Goal: Information Seeking & Learning: Learn about a topic

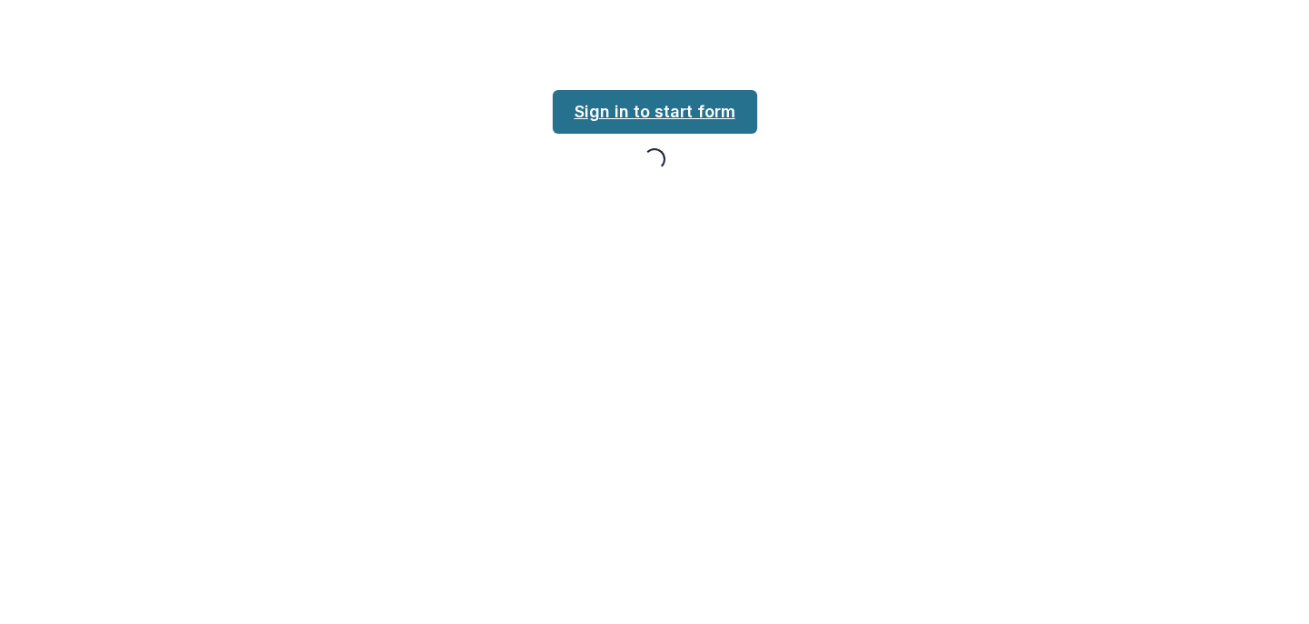
click at [708, 105] on link "Sign in to start form" at bounding box center [655, 112] width 205 height 44
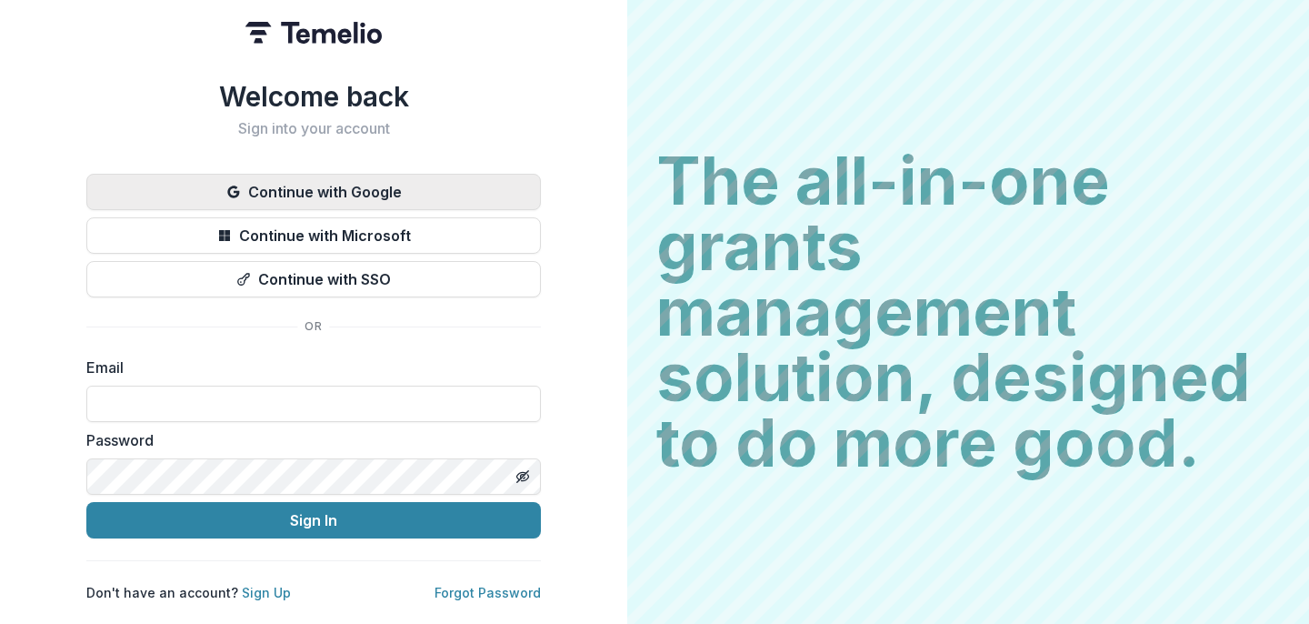
click at [353, 186] on button "Continue with Google" at bounding box center [313, 192] width 455 height 36
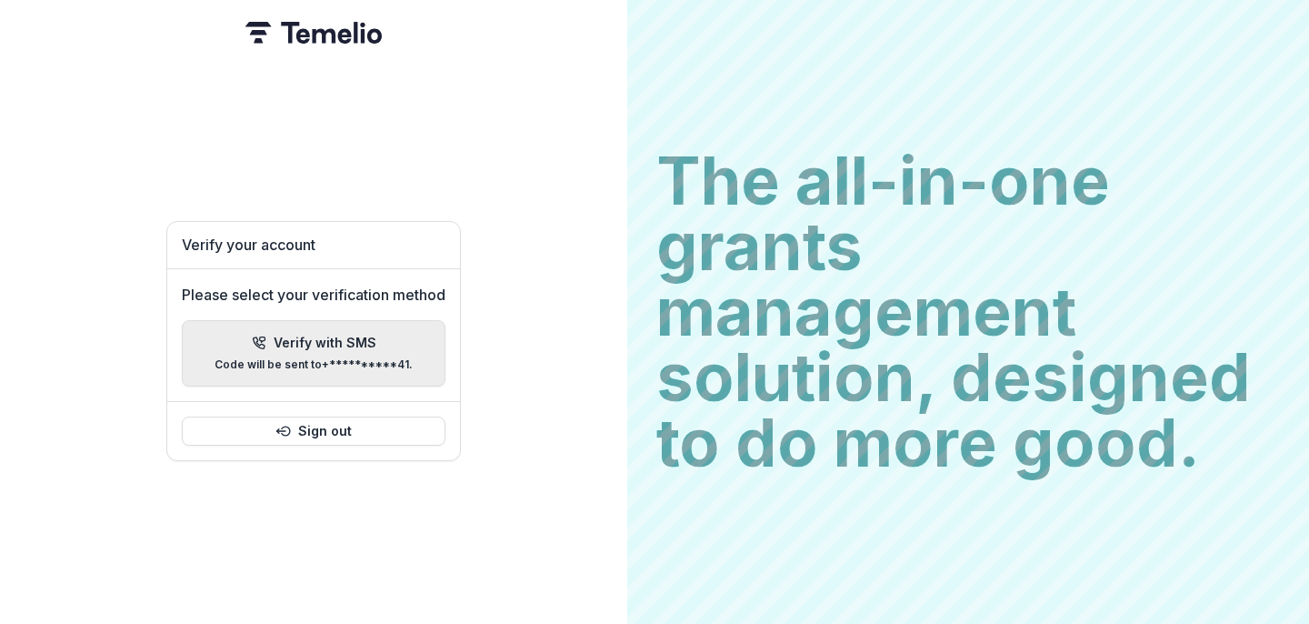
click at [342, 336] on p "Verify with SMS" at bounding box center [325, 343] width 103 height 15
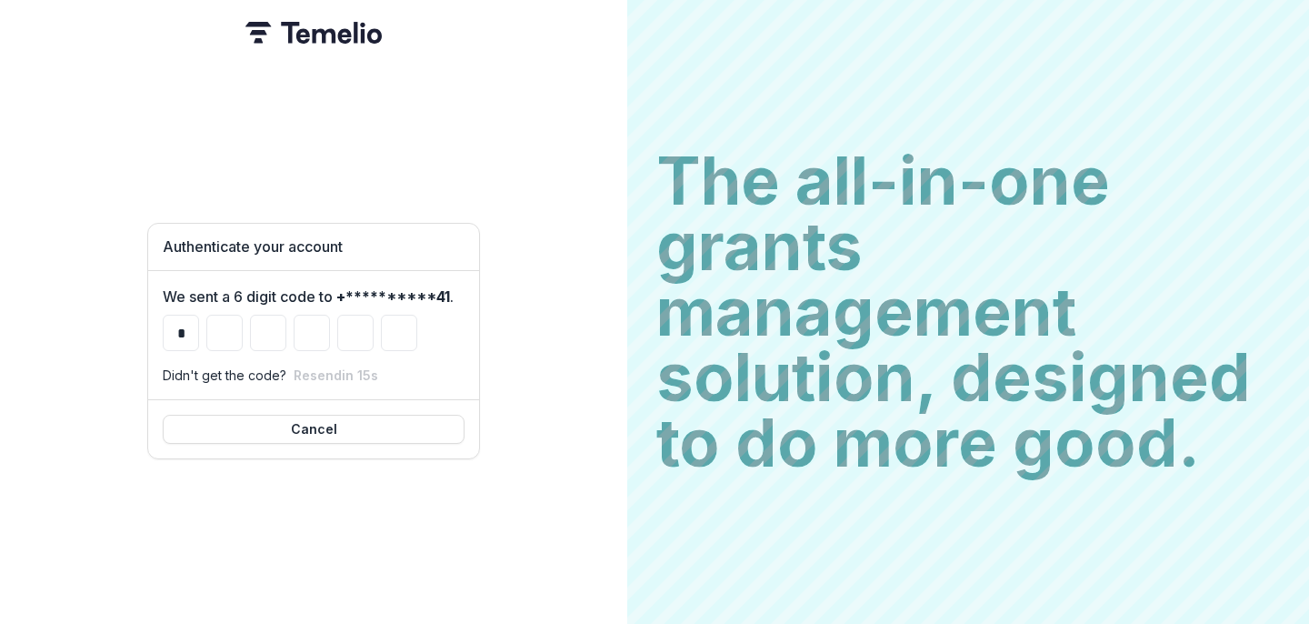
type input "*"
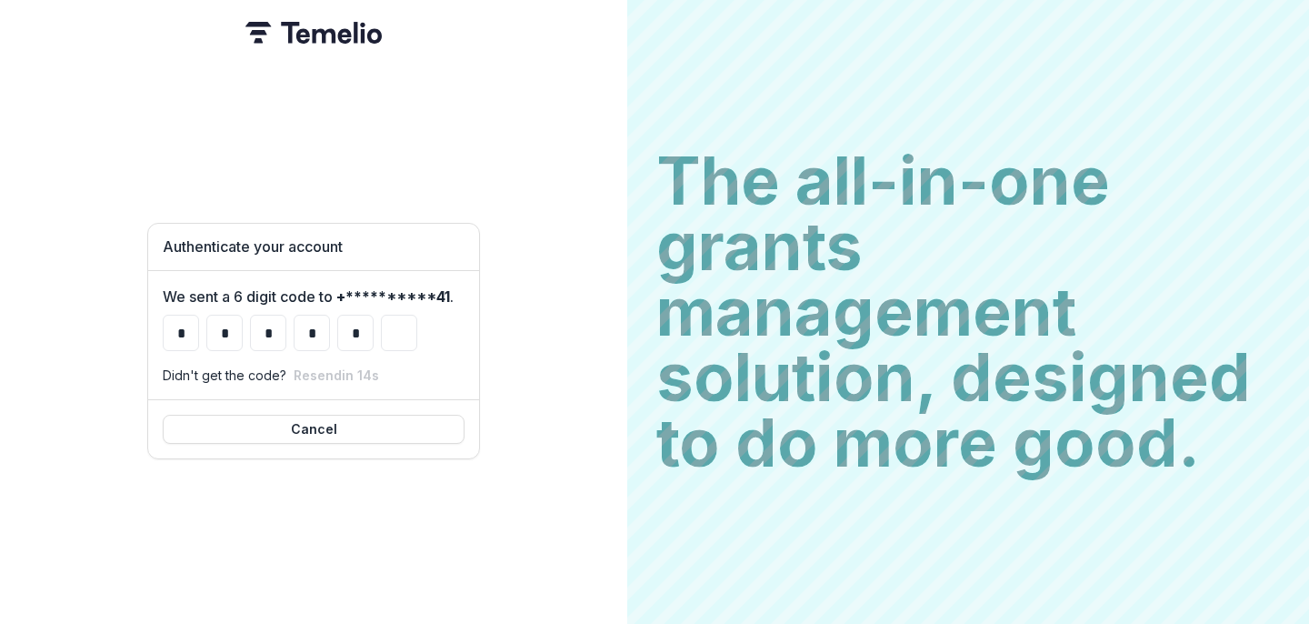
type input "*"
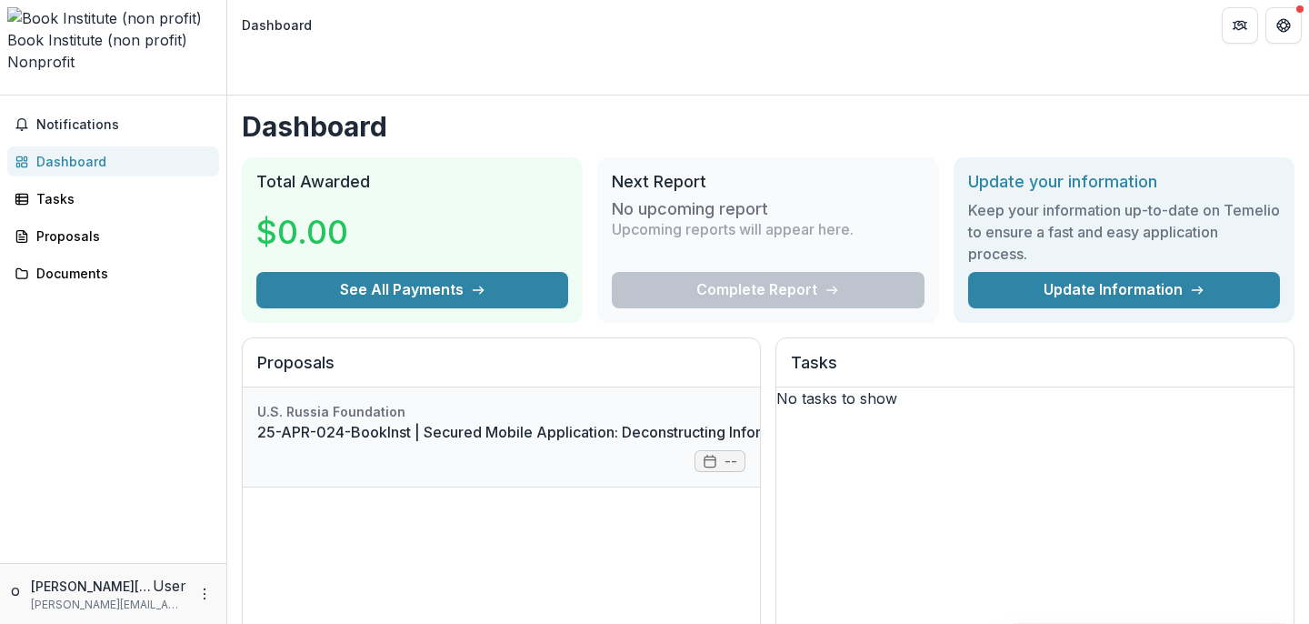
click at [522, 421] on link "25-APR-024-BookInst | Secured Mobile Application: Deconstructing Information Ba…" at bounding box center [1046, 432] width 1578 height 22
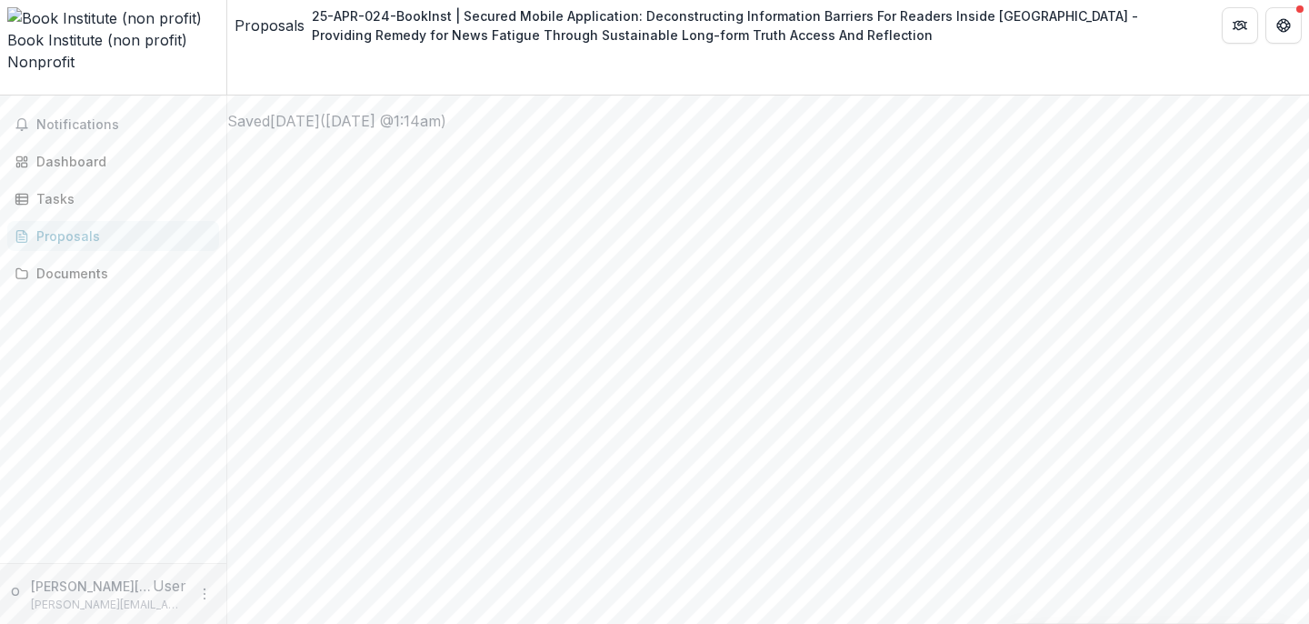
scroll to position [1150, 0]
drag, startPoint x: 398, startPoint y: 299, endPoint x: 887, endPoint y: 602, distance: 575.3
copy div "**********"
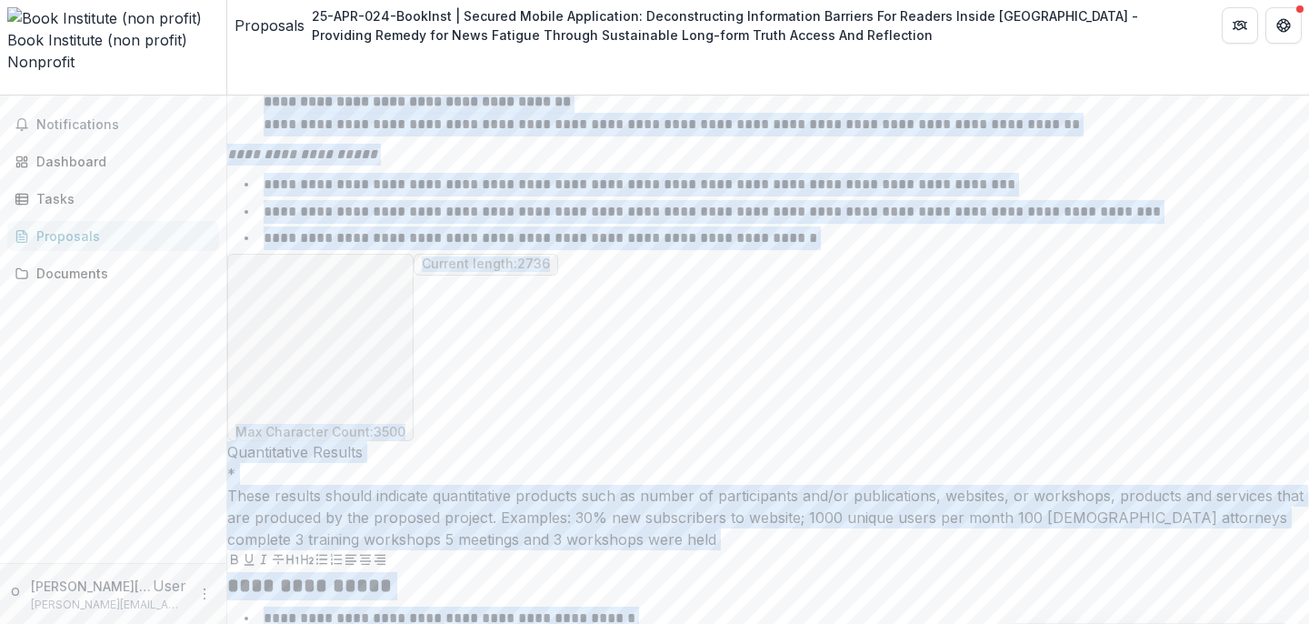
scroll to position [15889, 0]
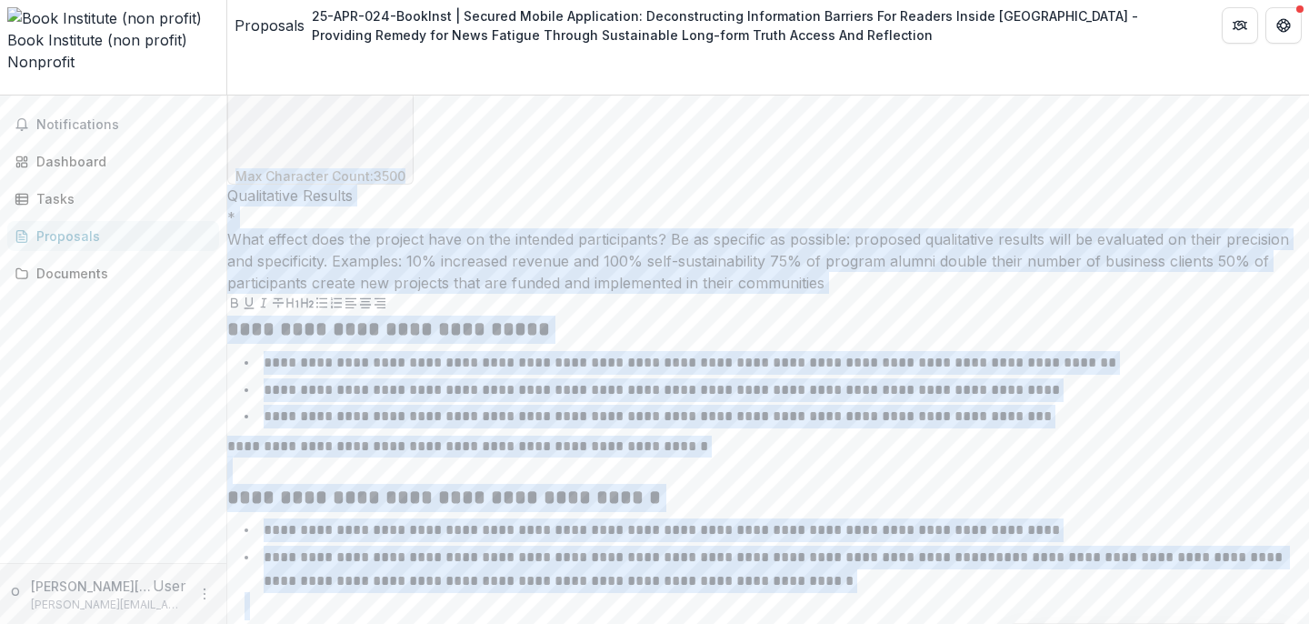
copy div "**********"
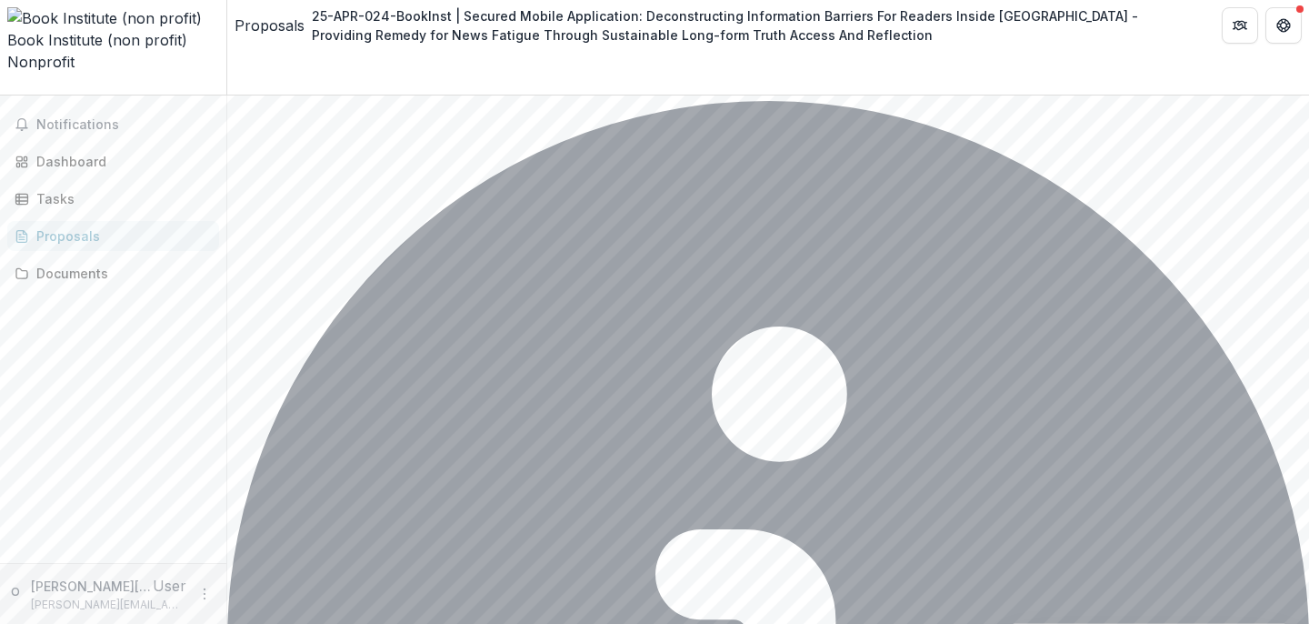
scroll to position [3534, 0]
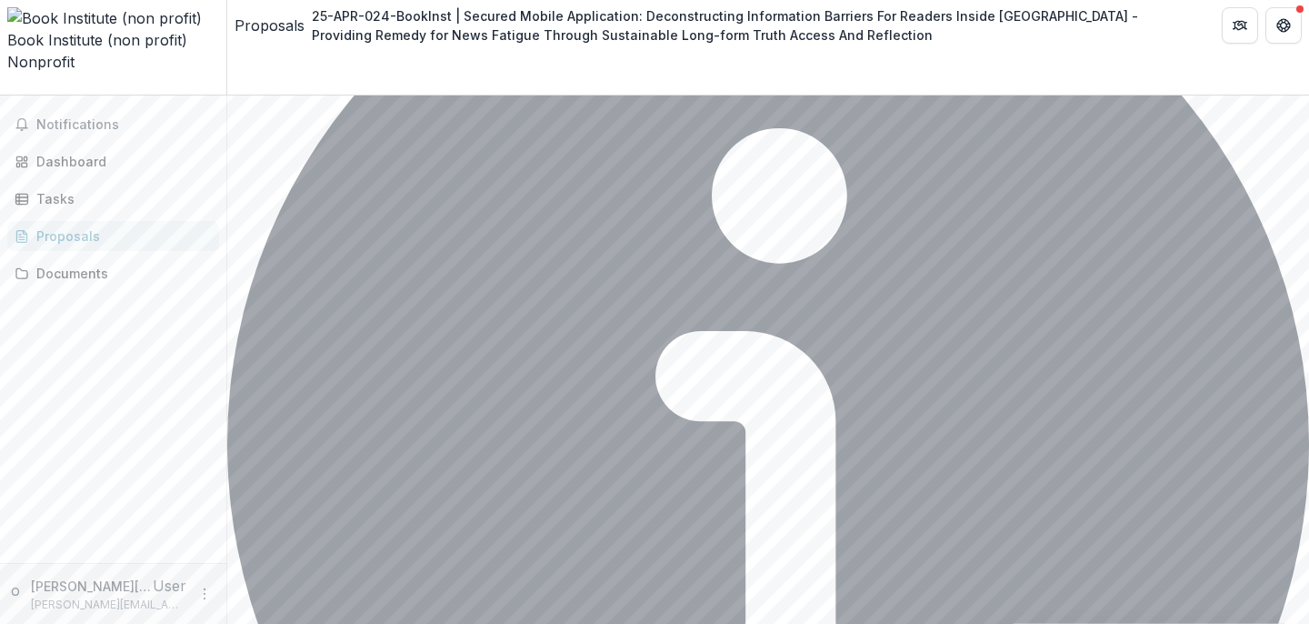
scroll to position [3533, 0]
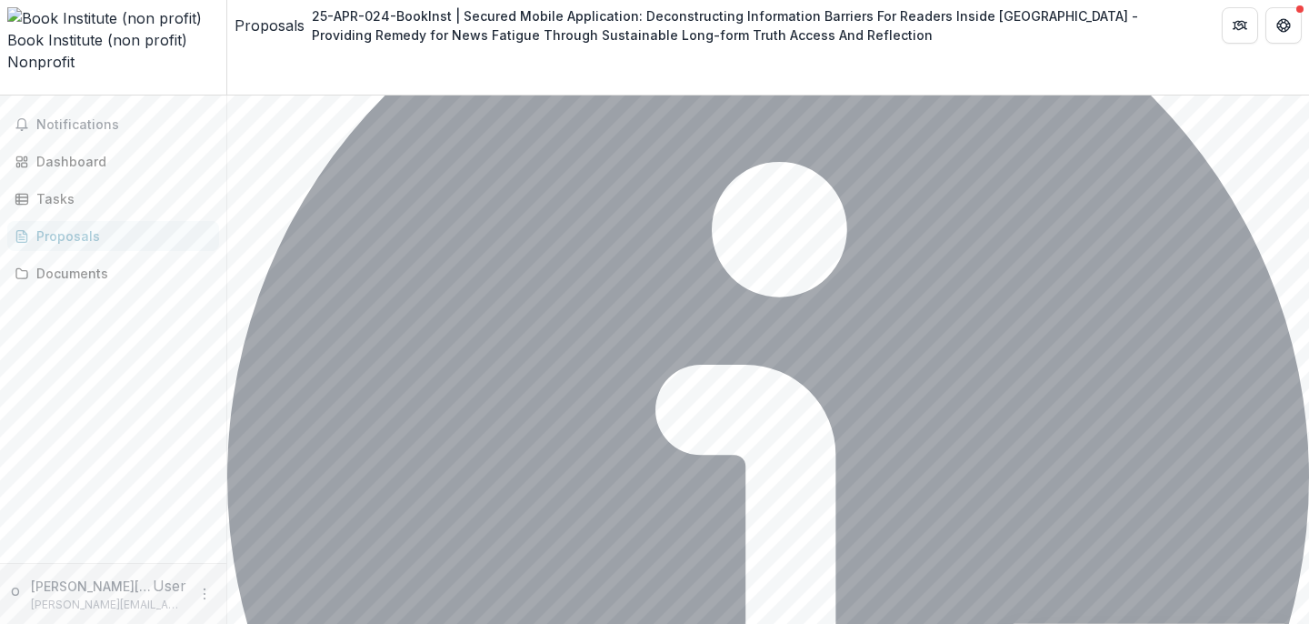
drag, startPoint x: 532, startPoint y: 441, endPoint x: 617, endPoint y: 442, distance: 84.6
